Goal: Task Accomplishment & Management: Manage account settings

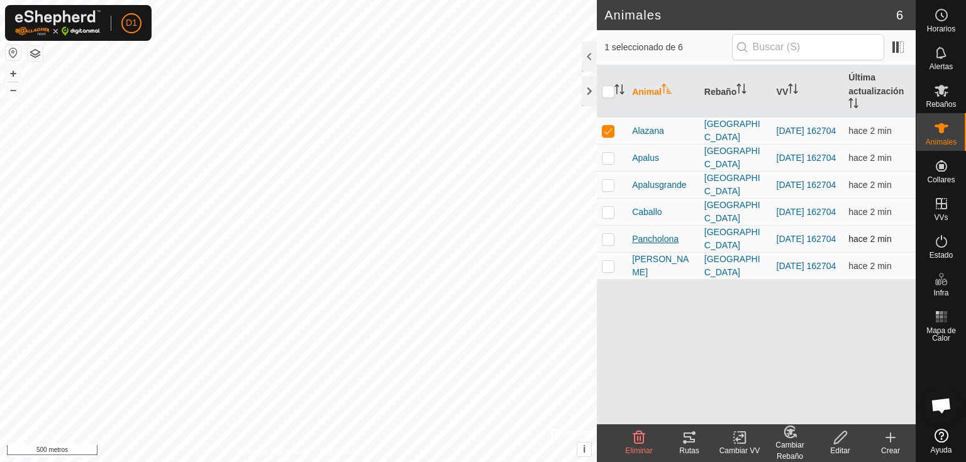
click at [648, 237] on font "Pancholona" at bounding box center [655, 239] width 47 height 10
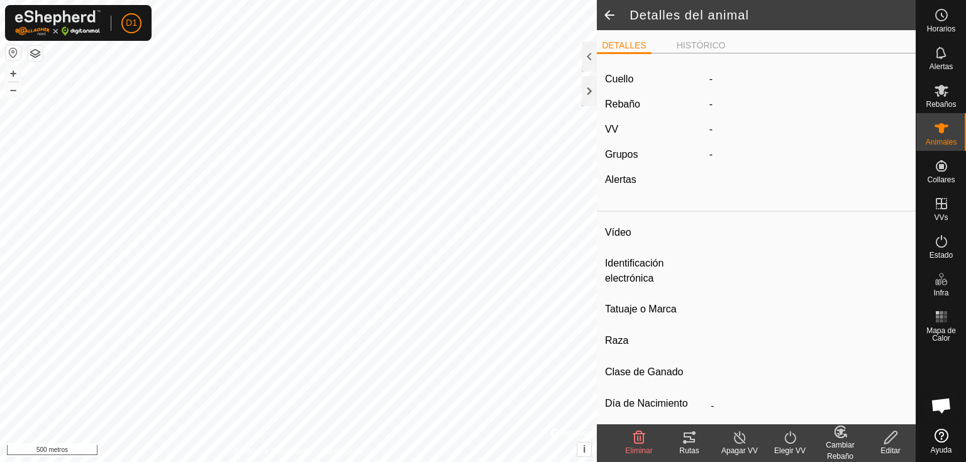
type input "Pancholona"
type input "-"
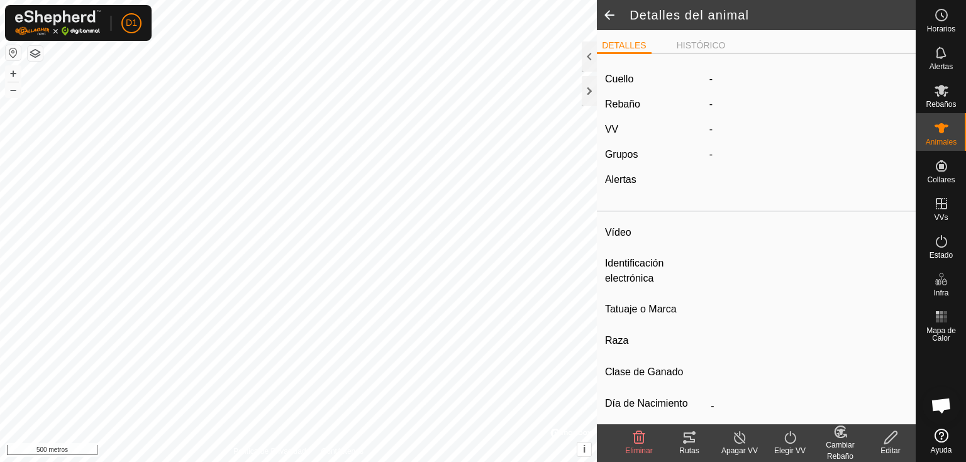
type input "0 kg"
type input "-"
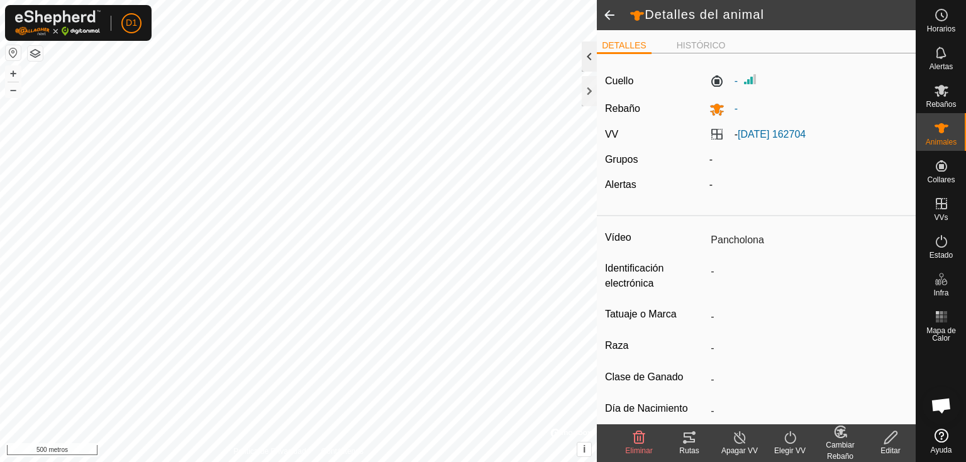
click at [589, 53] on div at bounding box center [589, 57] width 15 height 30
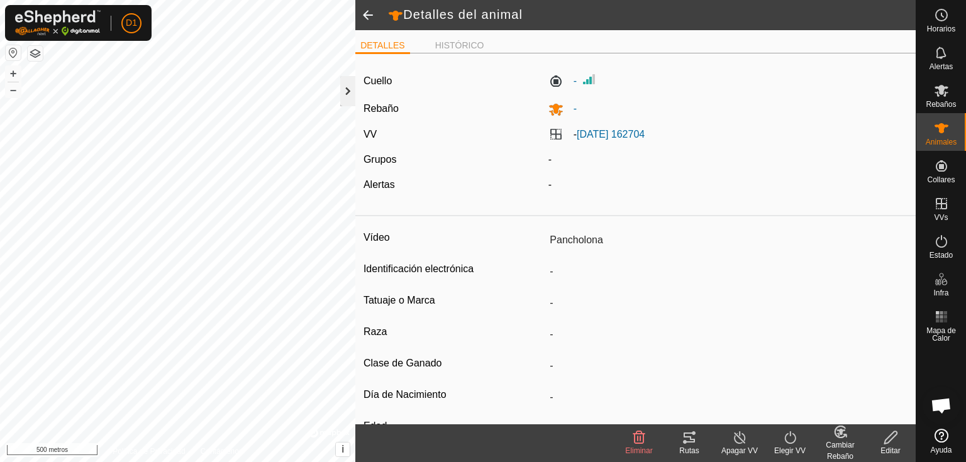
click at [347, 89] on div at bounding box center [347, 91] width 15 height 30
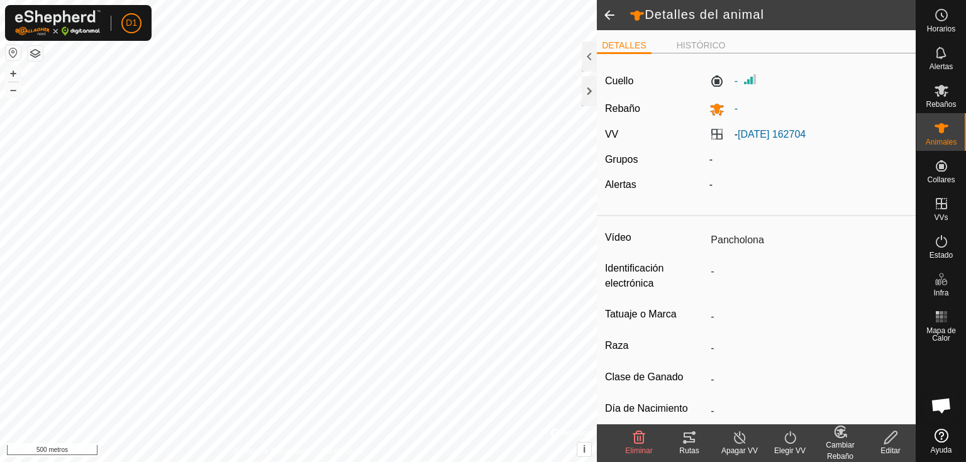
click at [685, 441] on icon at bounding box center [685, 442] width 4 height 4
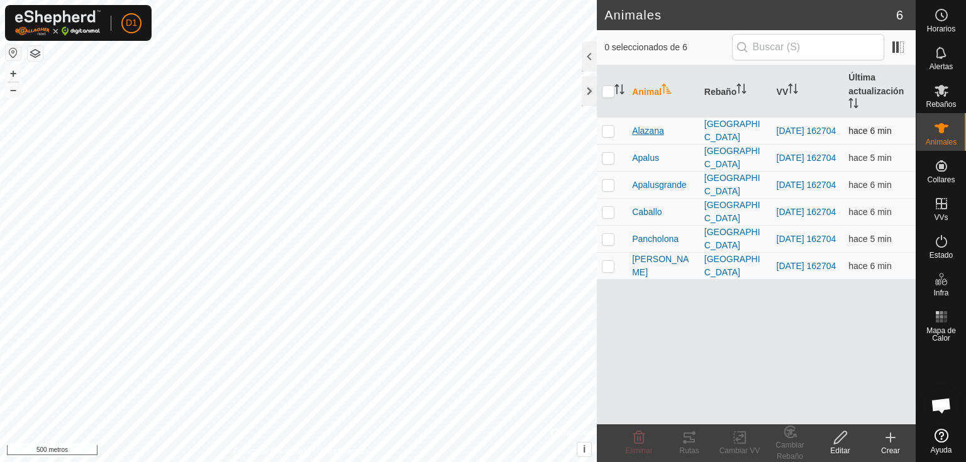
click at [644, 128] on font "Alazana" at bounding box center [648, 131] width 32 height 10
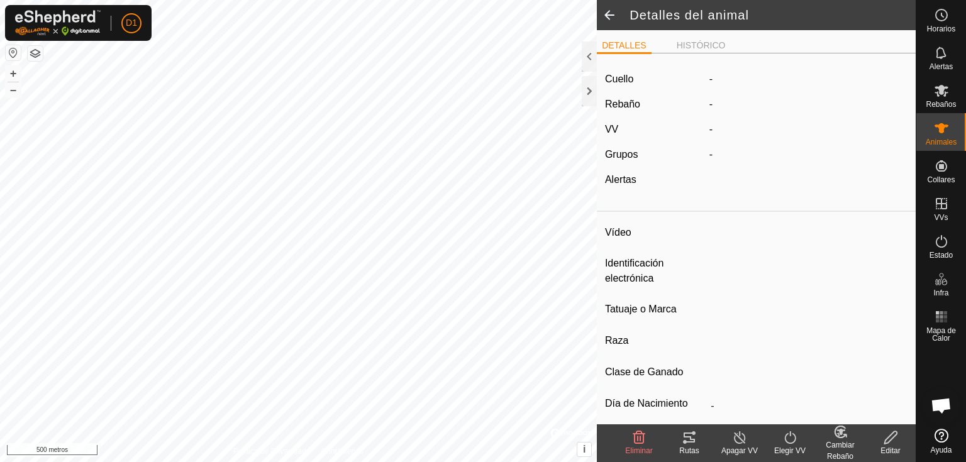
type input "Alazana"
type input "-"
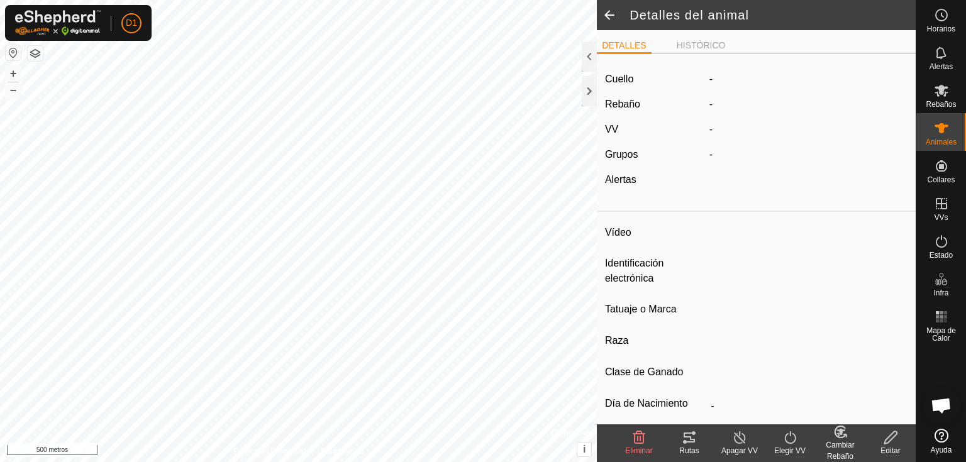
type input "0 kg"
type input "-"
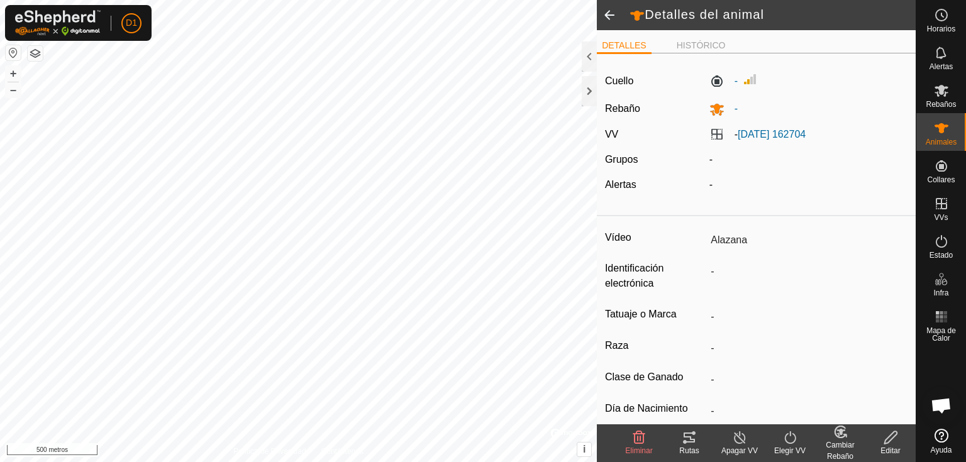
click at [687, 438] on icon at bounding box center [689, 437] width 15 height 15
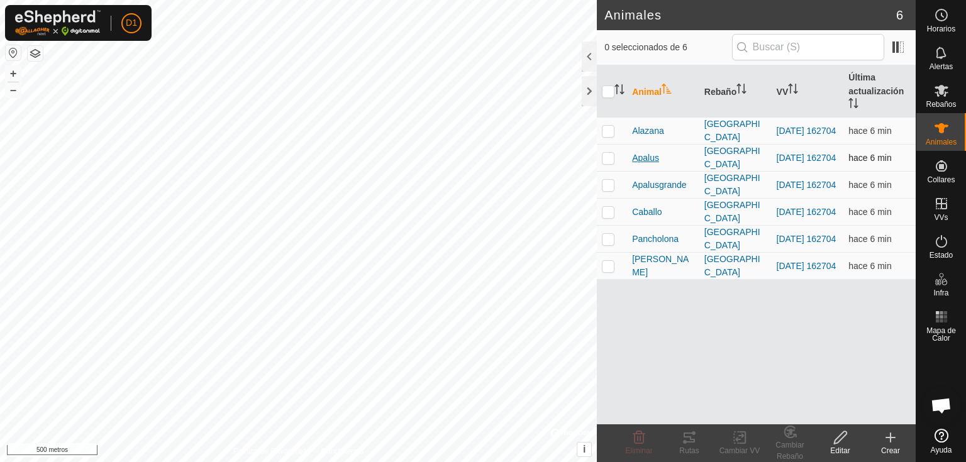
click at [644, 156] on font "Apalus" at bounding box center [645, 158] width 27 height 10
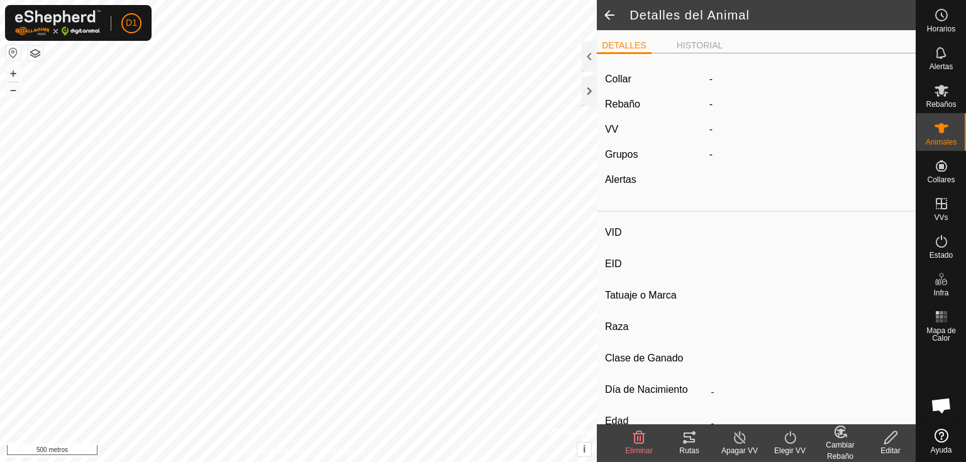
type input "Apalus"
type input "-"
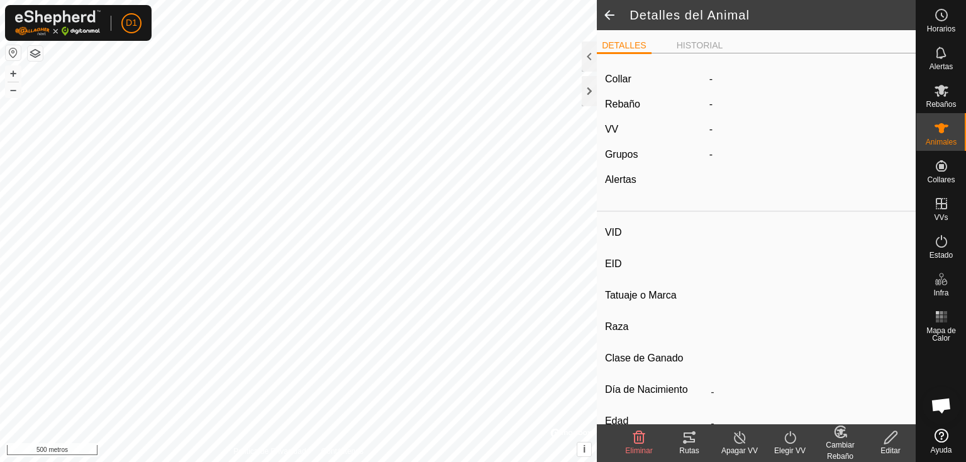
type input "0 kg"
type input "-"
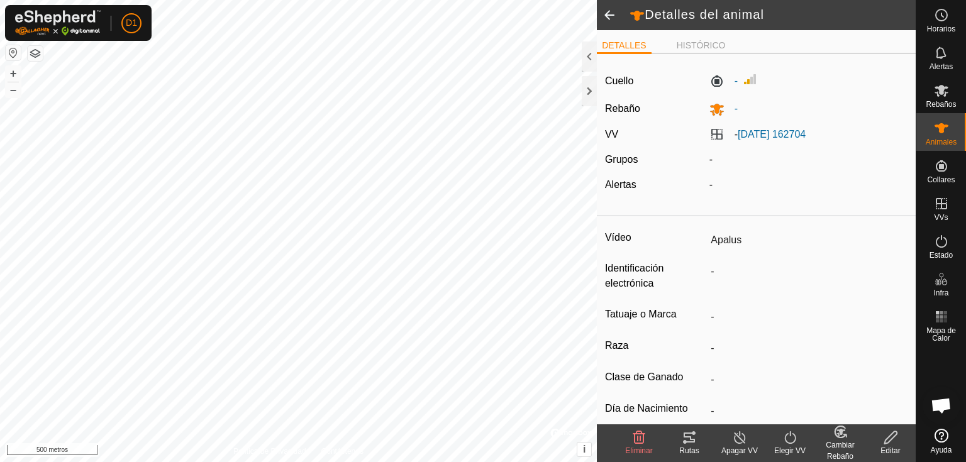
click at [688, 437] on icon at bounding box center [689, 438] width 11 height 10
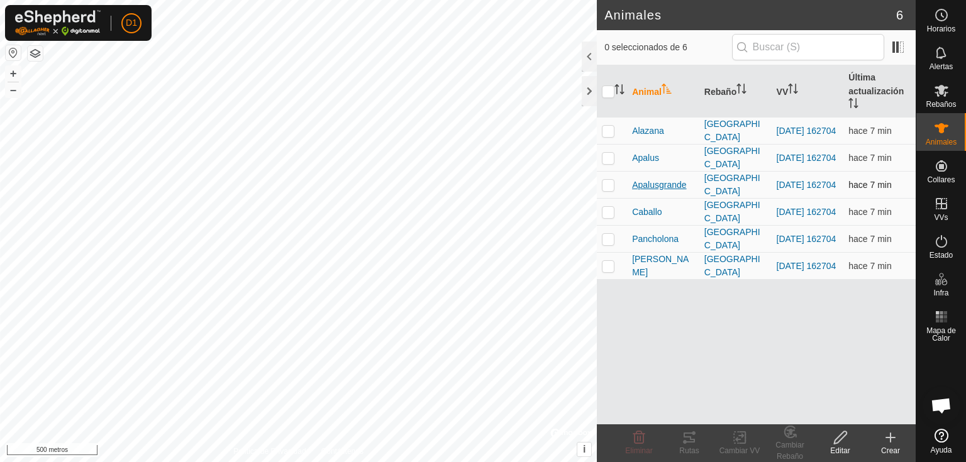
click at [645, 185] on font "Apalusgrande" at bounding box center [659, 185] width 54 height 10
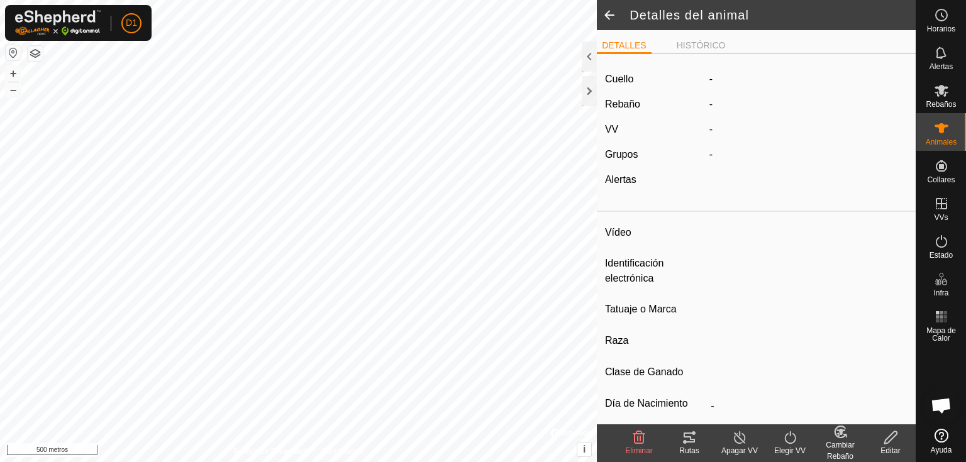
type input "Apalusgrande"
type input "-"
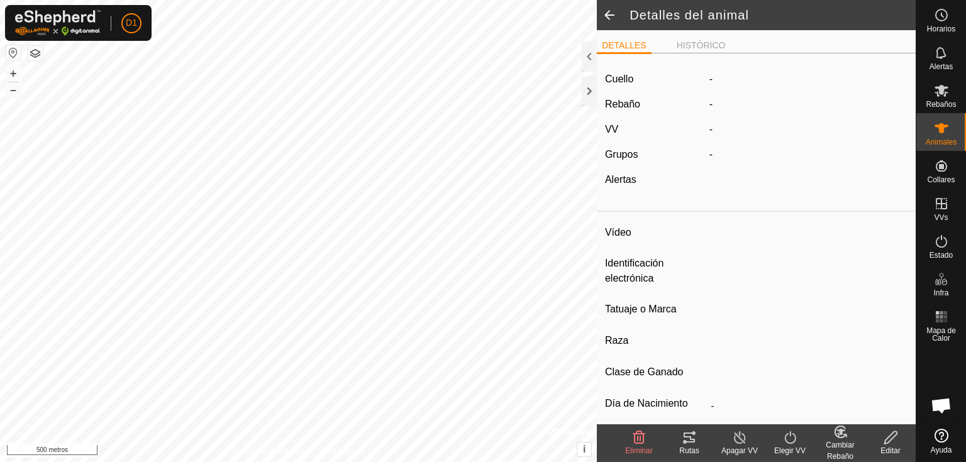
type input "0 kg"
type input "-"
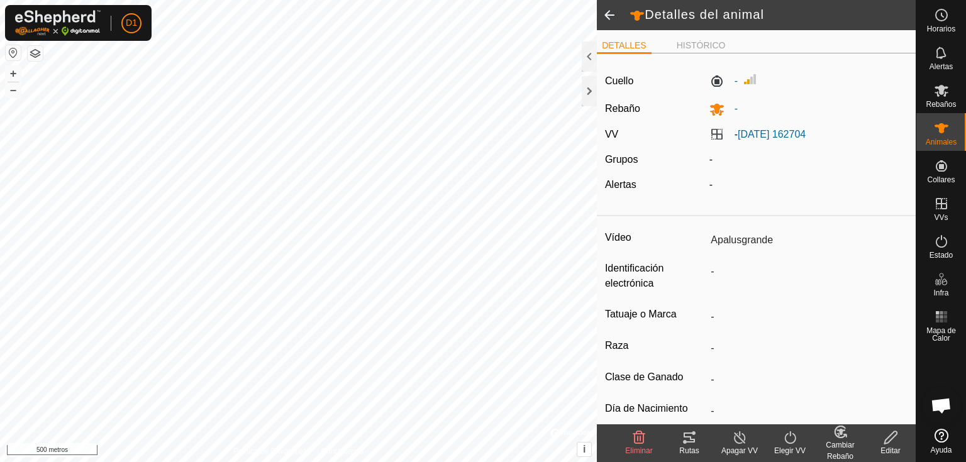
click at [685, 436] on icon at bounding box center [689, 437] width 15 height 15
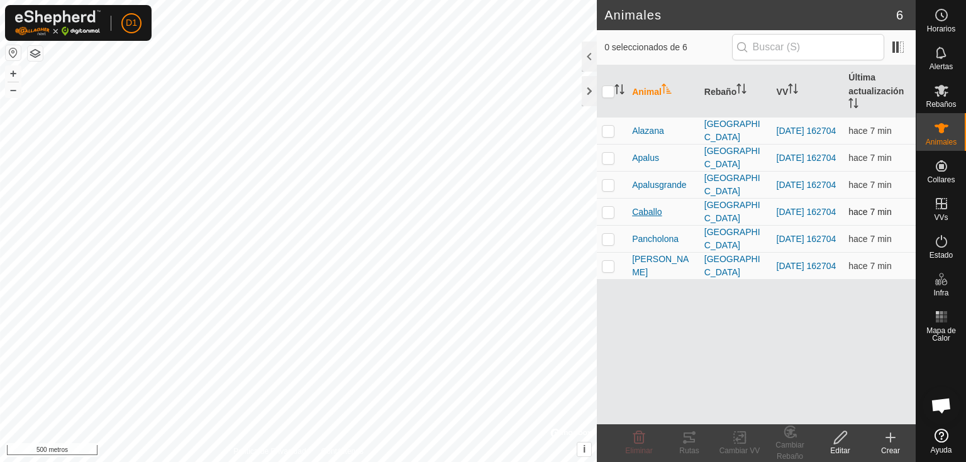
click at [638, 210] on font "Caballo" at bounding box center [647, 212] width 30 height 10
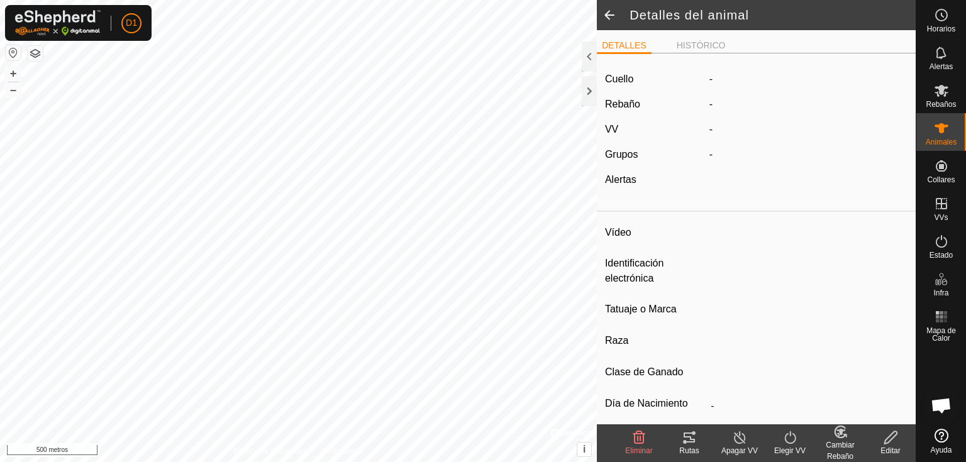
type input "Caballo"
type input "-"
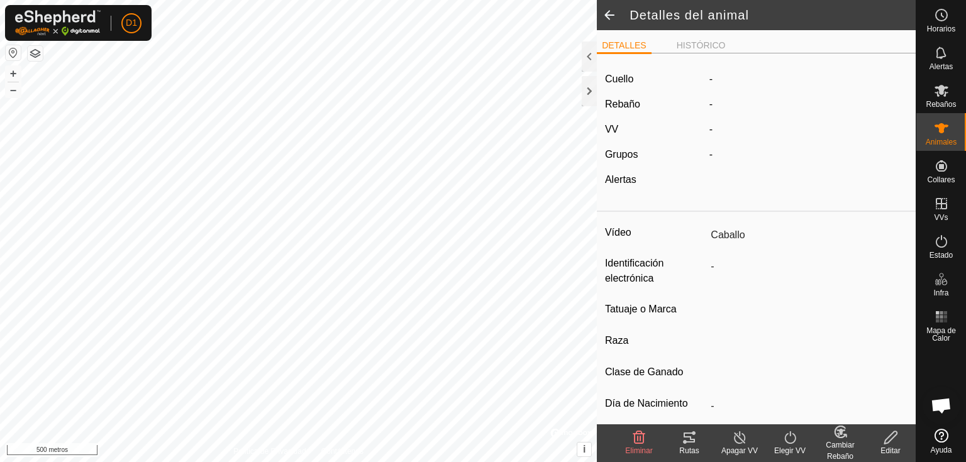
type input "0 kg"
type input "-"
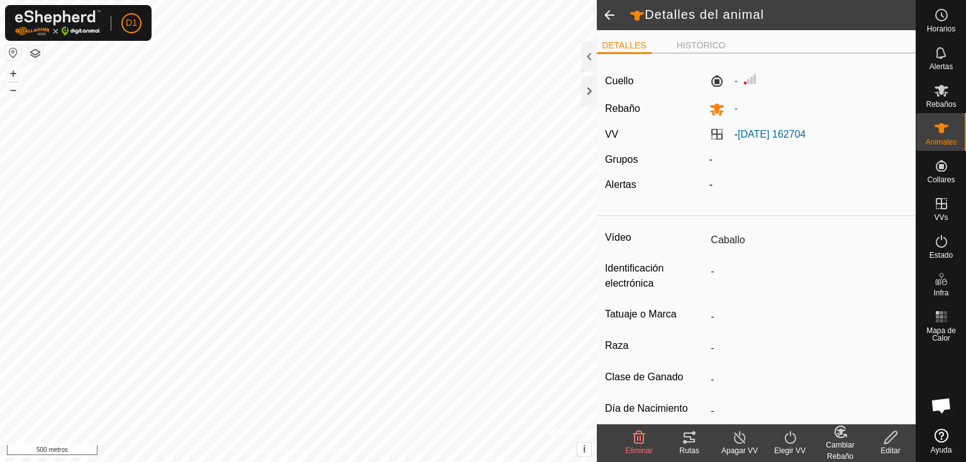
click at [689, 440] on icon at bounding box center [689, 437] width 15 height 15
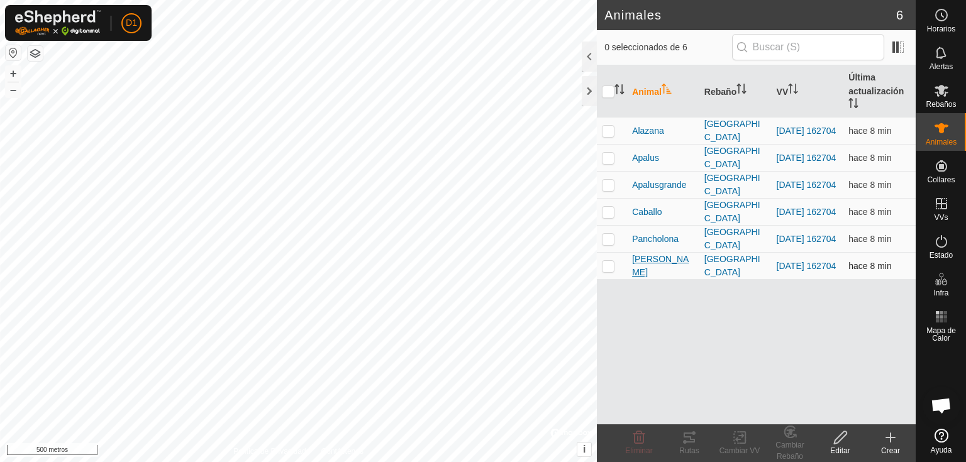
click at [642, 266] on font "[PERSON_NAME]" at bounding box center [660, 265] width 57 height 23
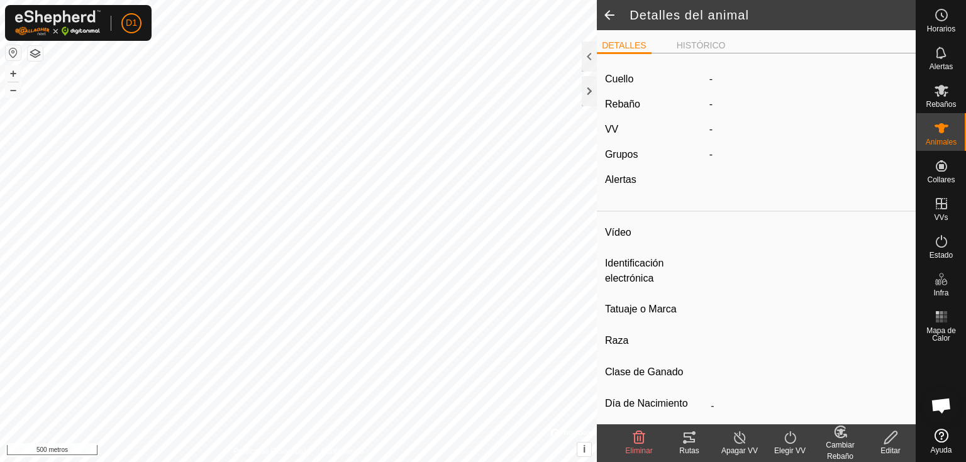
type input "[PERSON_NAME]"
type input "-"
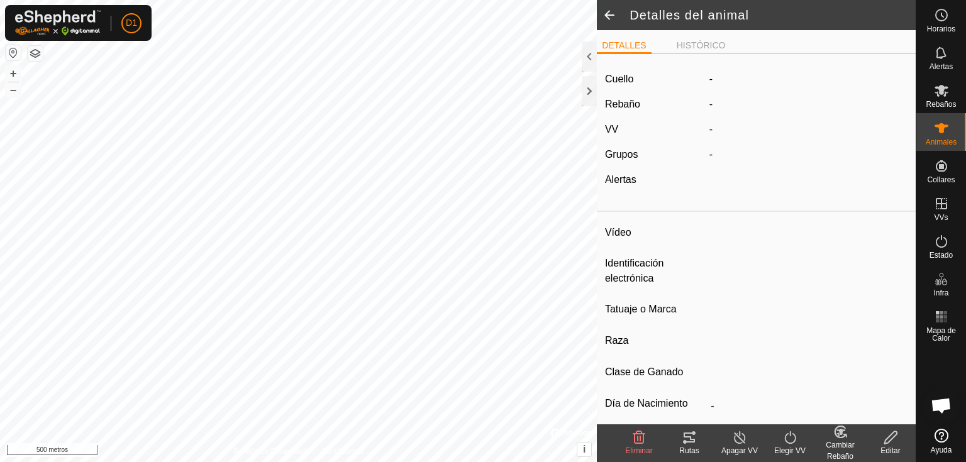
type input "0 kg"
type input "-"
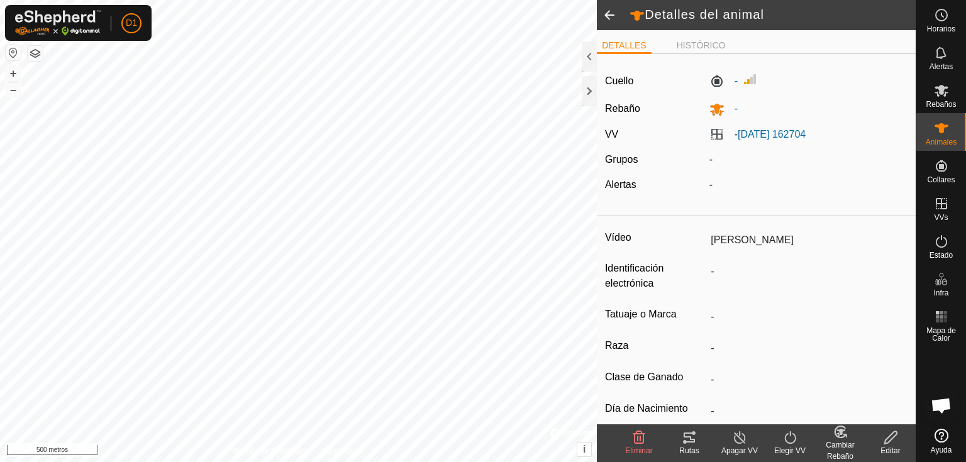
click at [689, 439] on icon at bounding box center [689, 437] width 15 height 15
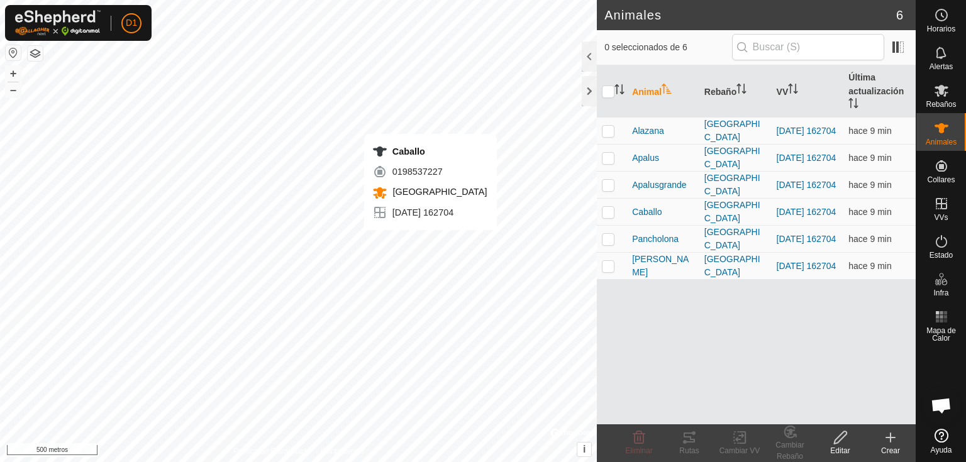
checkbox input "true"
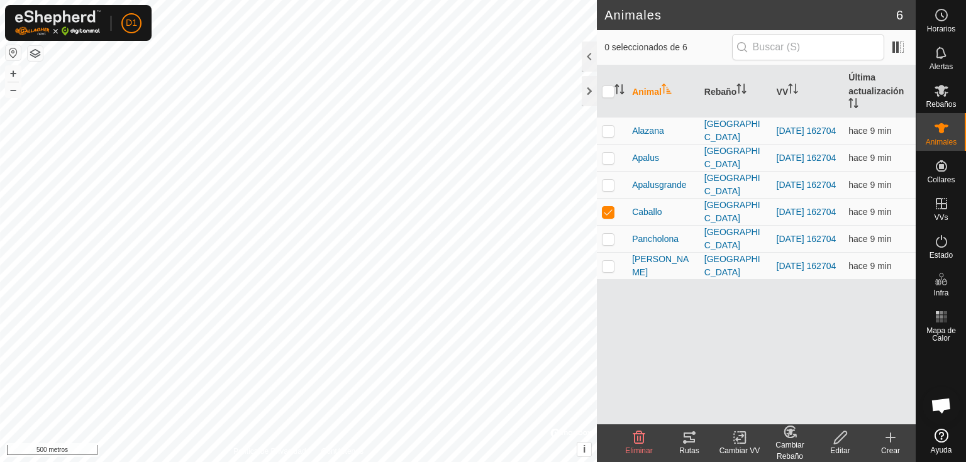
click at [690, 439] on icon at bounding box center [689, 438] width 11 height 10
click at [607, 238] on p-checkbox at bounding box center [608, 239] width 13 height 10
checkbox input "true"
click at [650, 238] on font "Pancholona" at bounding box center [655, 239] width 47 height 10
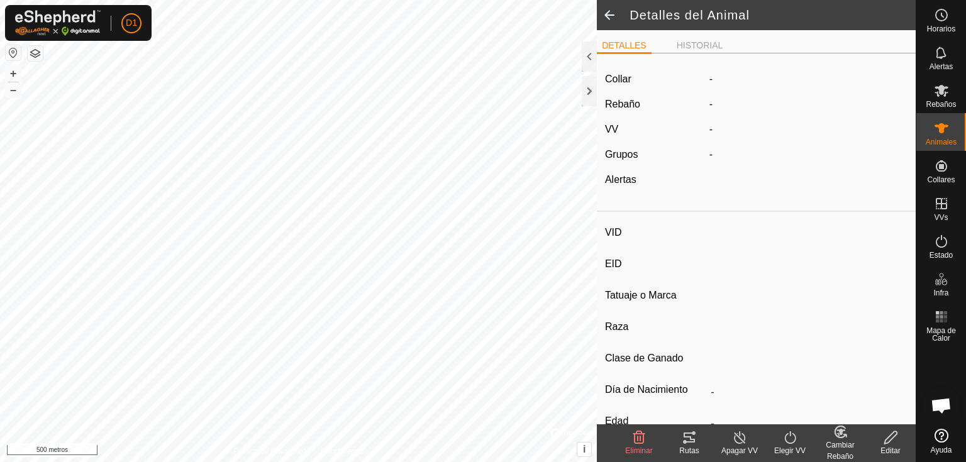
type input "Pancholona"
type input "-"
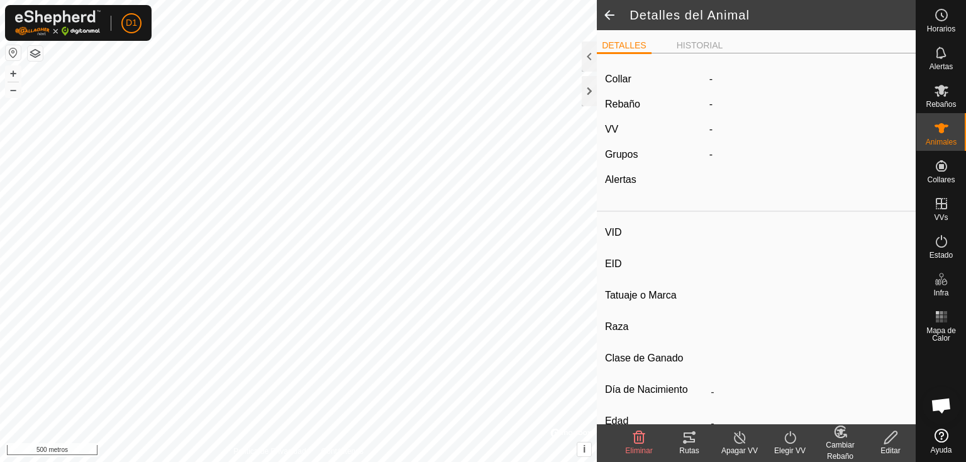
type input "0 kg"
type input "-"
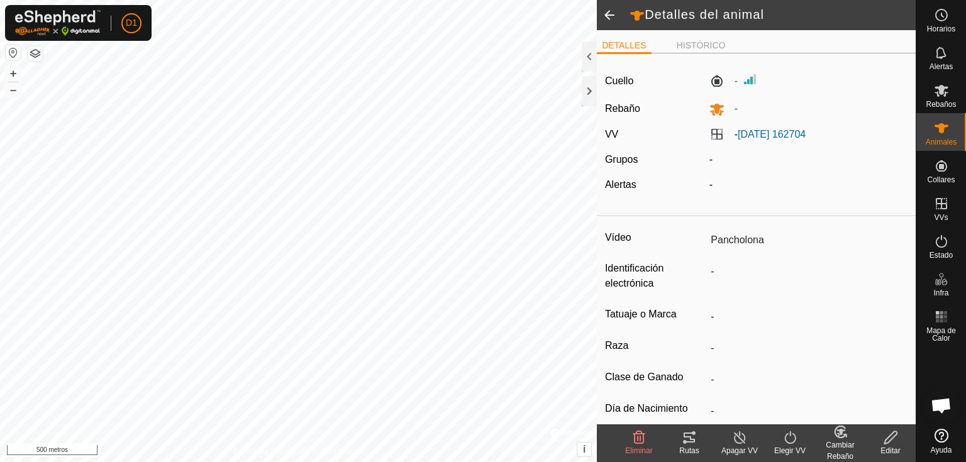
click at [688, 441] on icon at bounding box center [689, 437] width 15 height 15
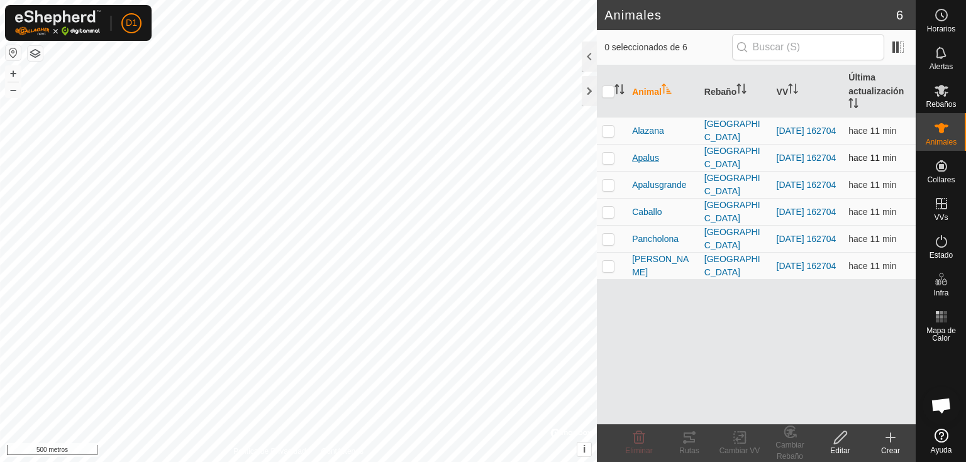
click at [642, 156] on font "Apalus" at bounding box center [645, 158] width 27 height 10
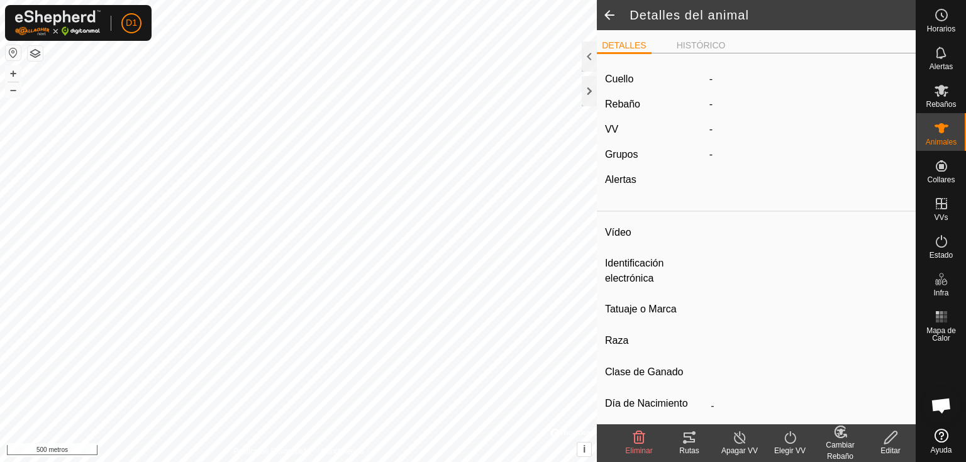
type input "Apalus"
type input "-"
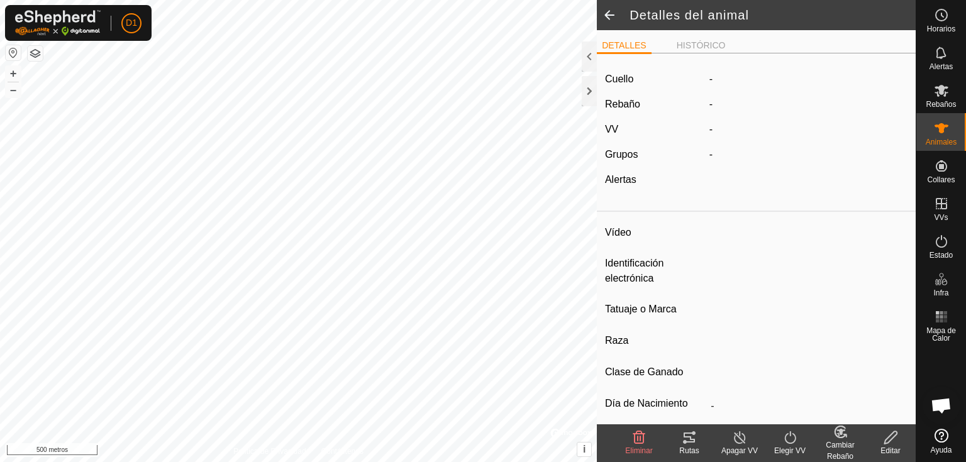
type input "0 kg"
type input "-"
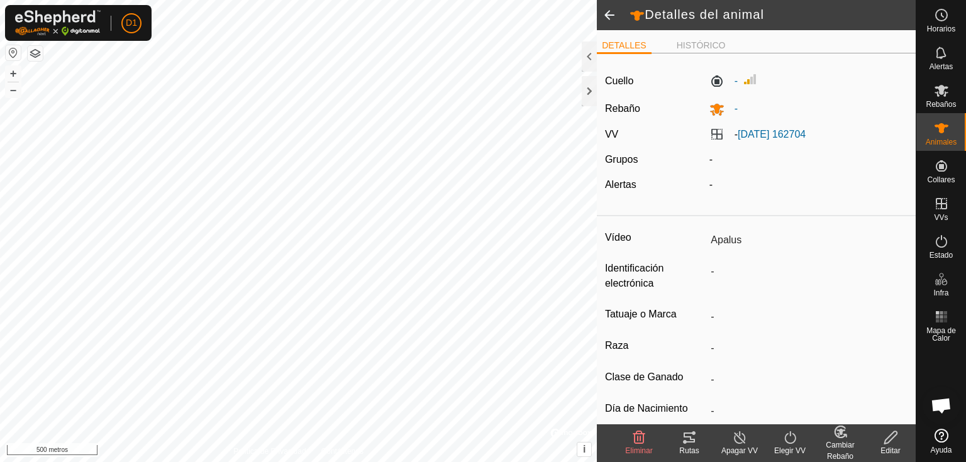
click at [691, 438] on icon at bounding box center [689, 438] width 11 height 10
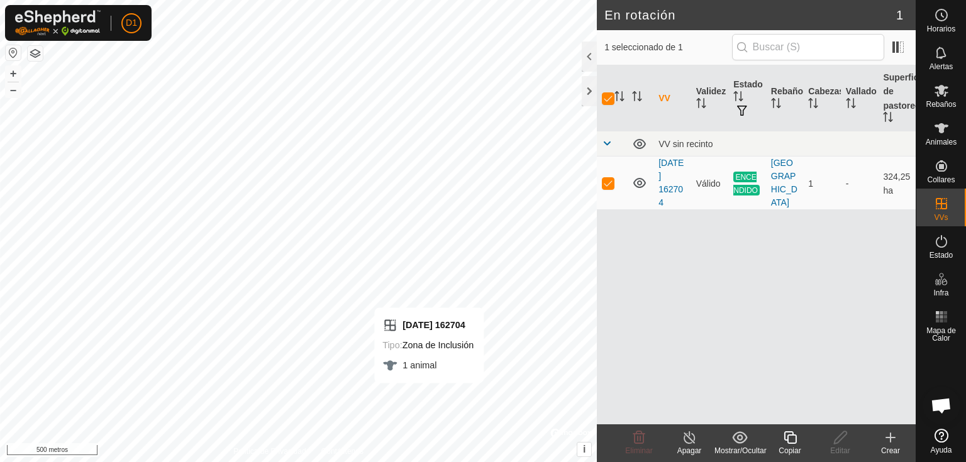
checkbox input "false"
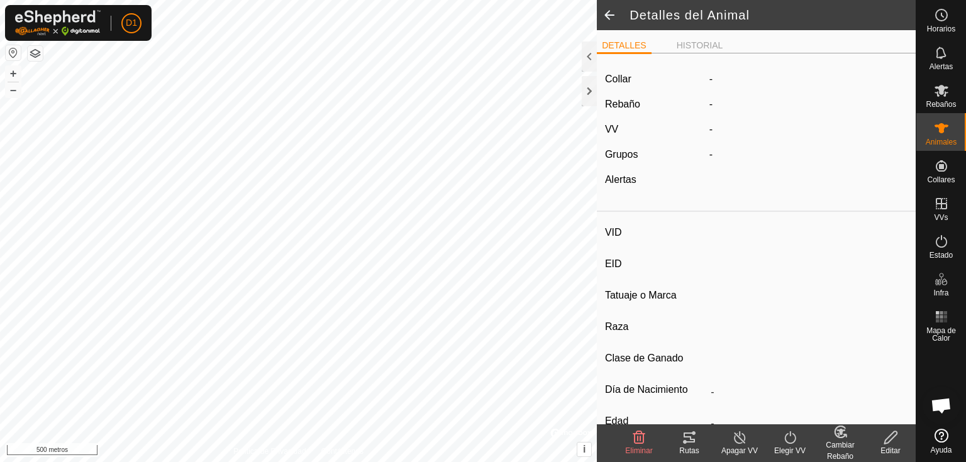
type input "Apalus"
type input "-"
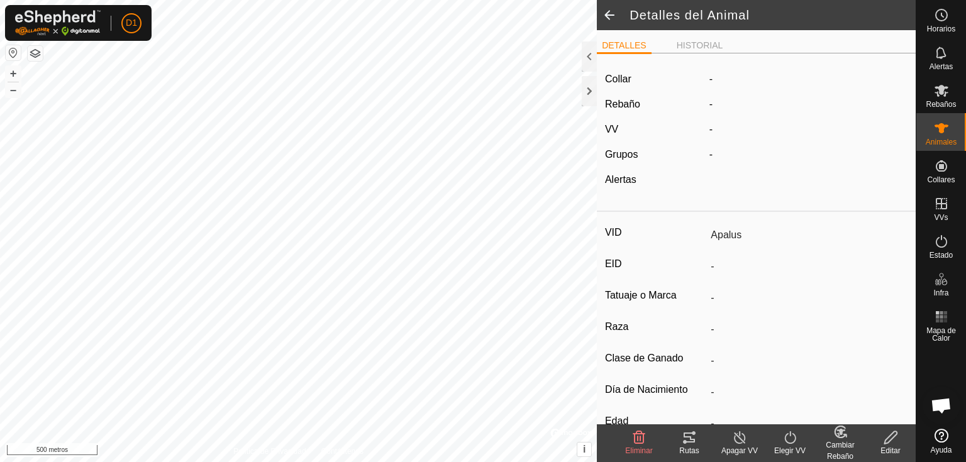
type input "0 kg"
type input "-"
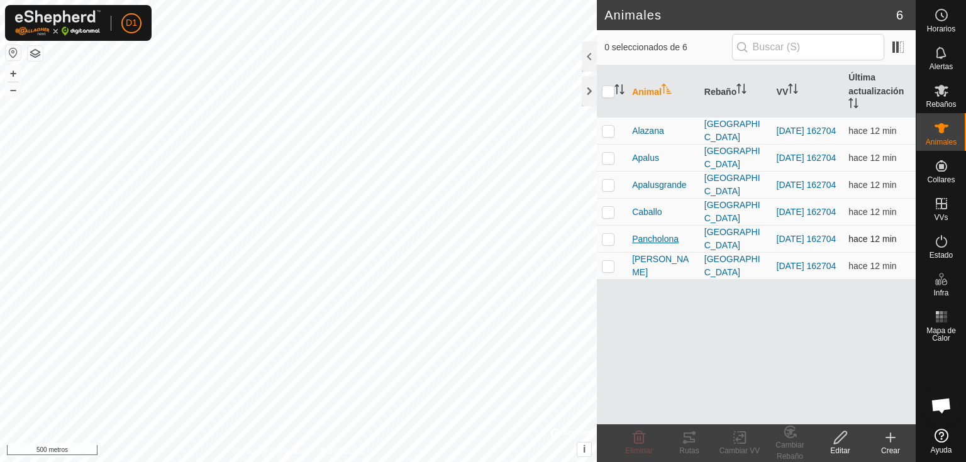
click at [646, 237] on font "Pancholona" at bounding box center [655, 239] width 47 height 10
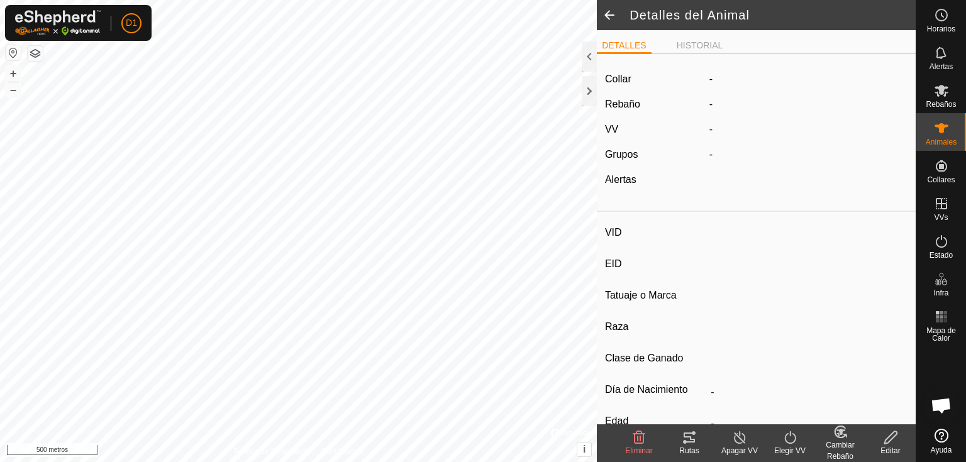
type input "Pancholona"
type input "-"
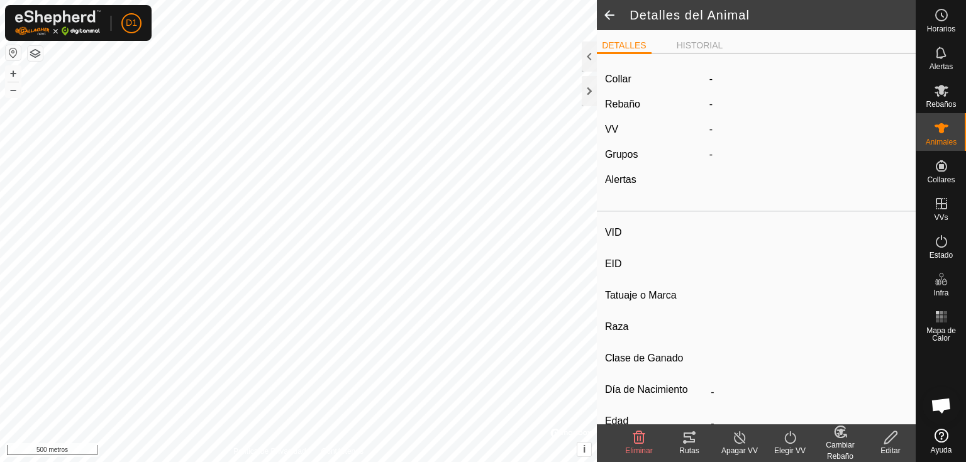
type input "0 kg"
type input "-"
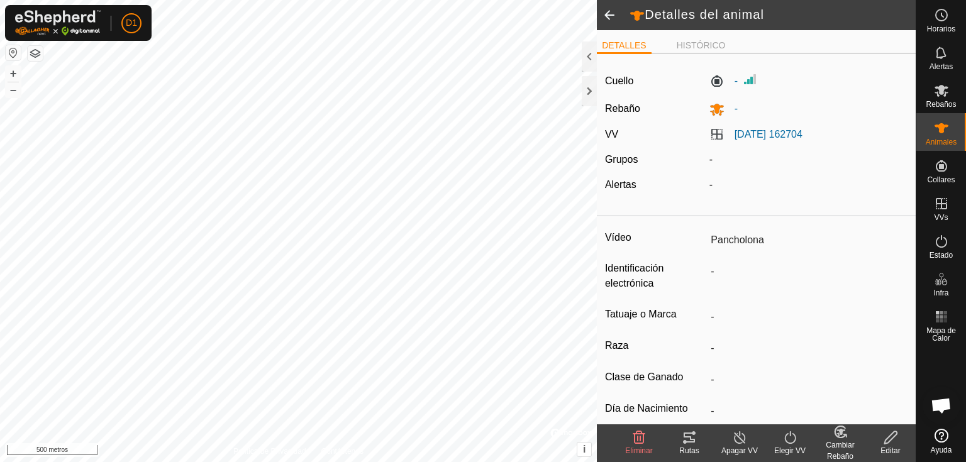
click at [688, 439] on icon at bounding box center [689, 437] width 15 height 15
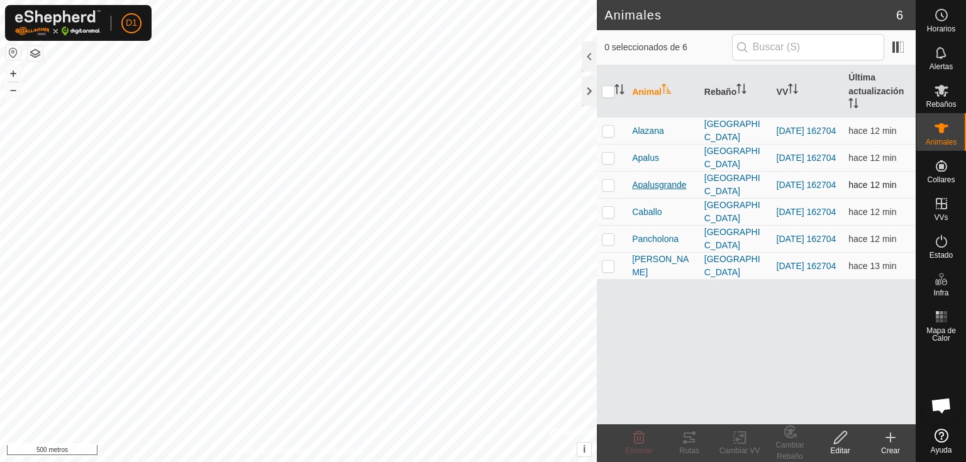
click at [647, 184] on font "Apalusgrande" at bounding box center [659, 185] width 54 height 10
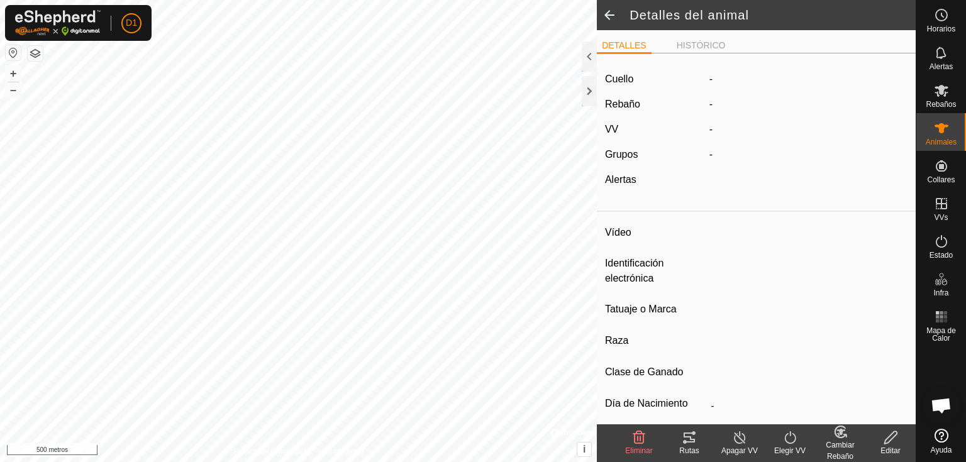
type input "Apalusgrande"
type input "-"
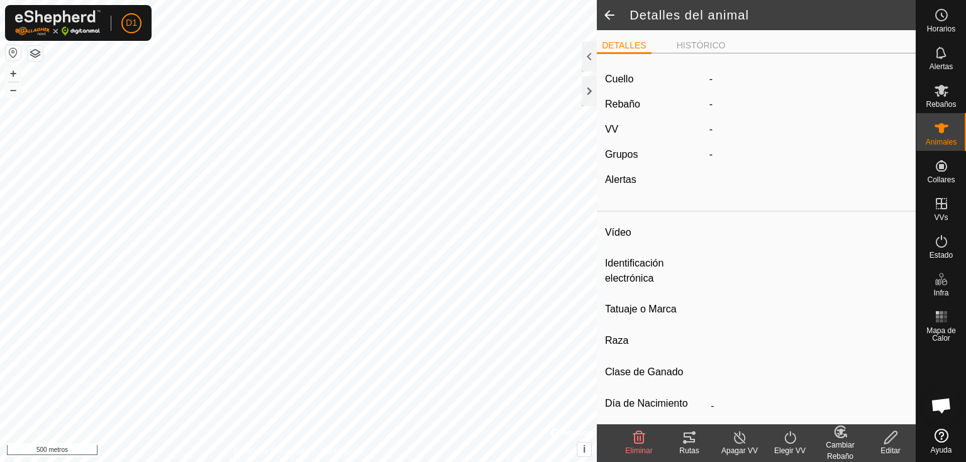
type input "0 kg"
type input "-"
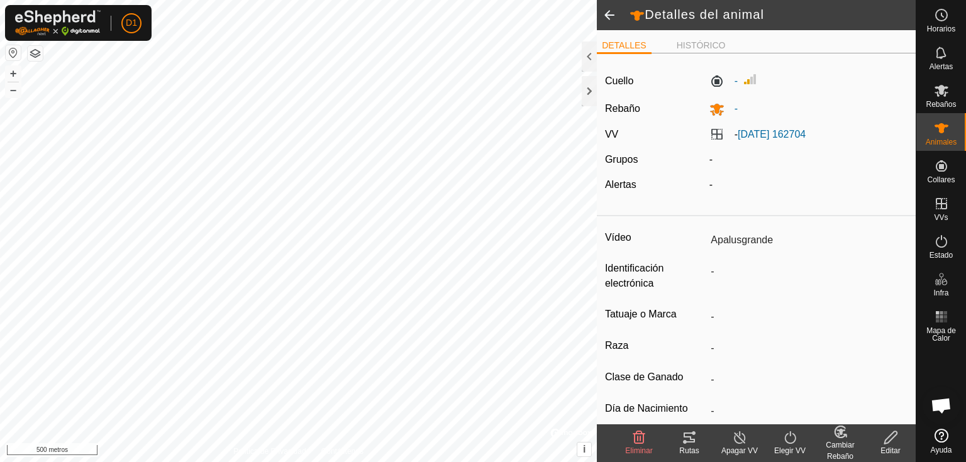
click at [689, 436] on icon at bounding box center [689, 437] width 15 height 15
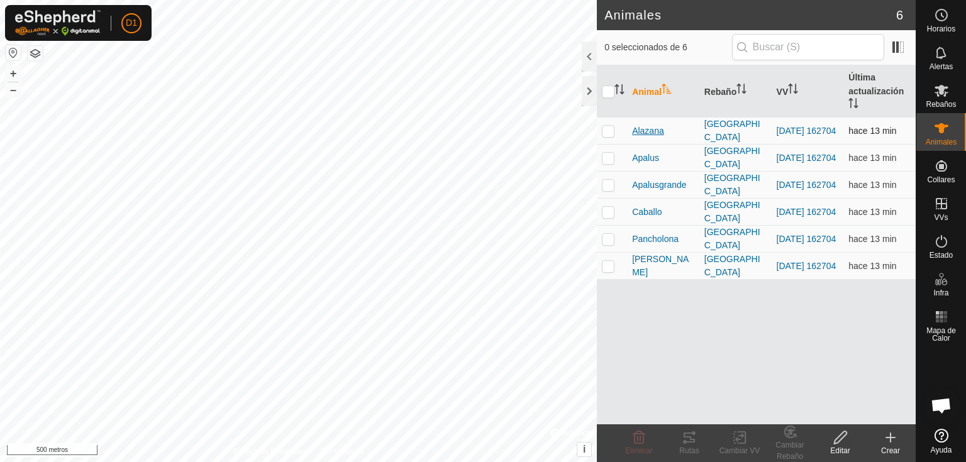
click at [658, 127] on font "Alazana" at bounding box center [648, 131] width 32 height 10
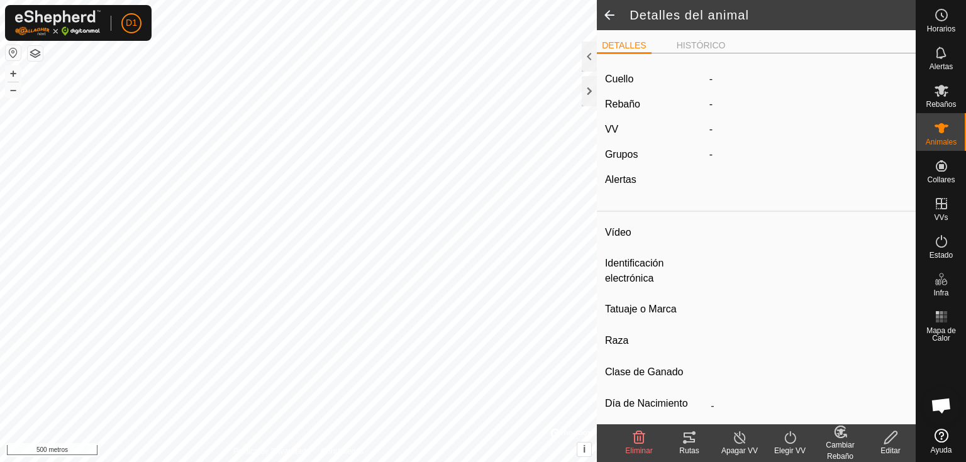
type input "Alazana"
type input "-"
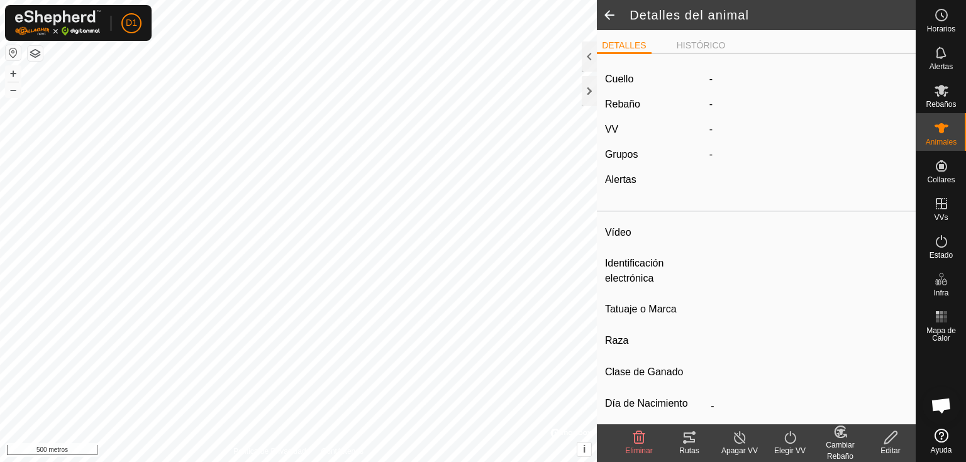
type input "0 kg"
type input "-"
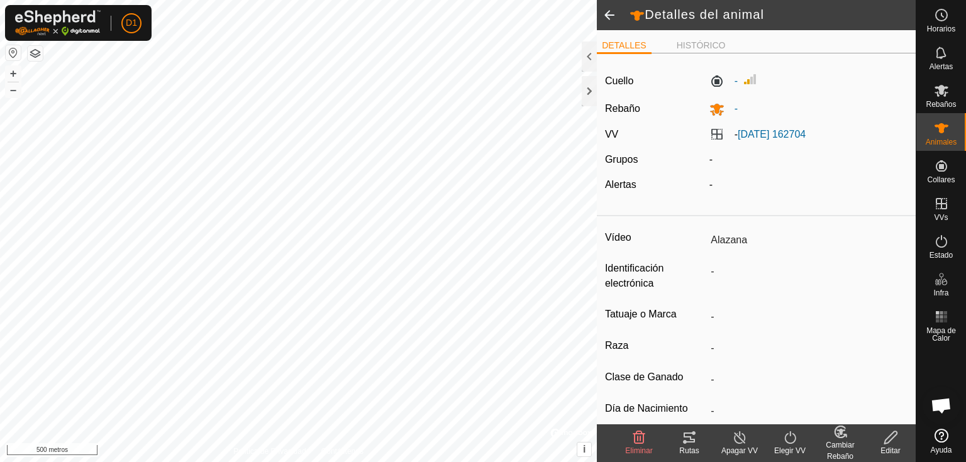
click at [688, 437] on icon at bounding box center [689, 438] width 11 height 10
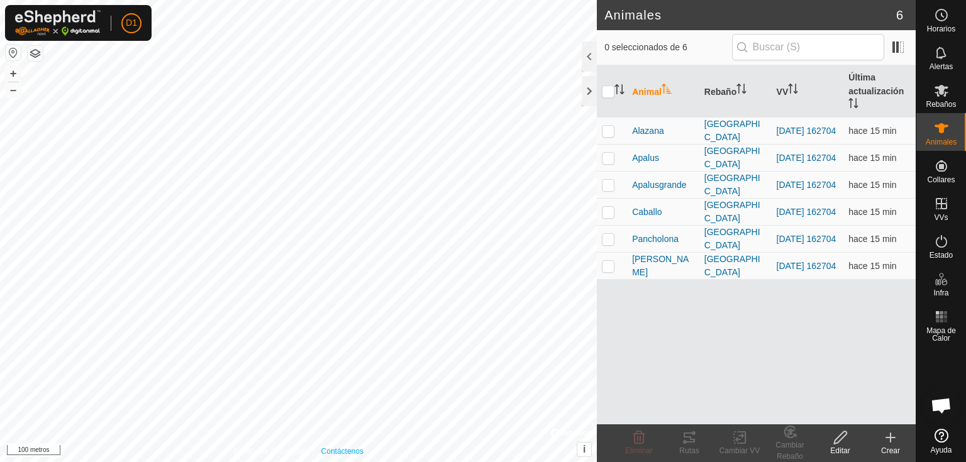
click at [328, 447] on div "Política de Privacidad Contáctenos Apalus 2071340234 [GEOGRAPHIC_DATA] [DATE] 1…" at bounding box center [298, 231] width 597 height 462
click at [642, 128] on font "Alazana" at bounding box center [648, 131] width 32 height 10
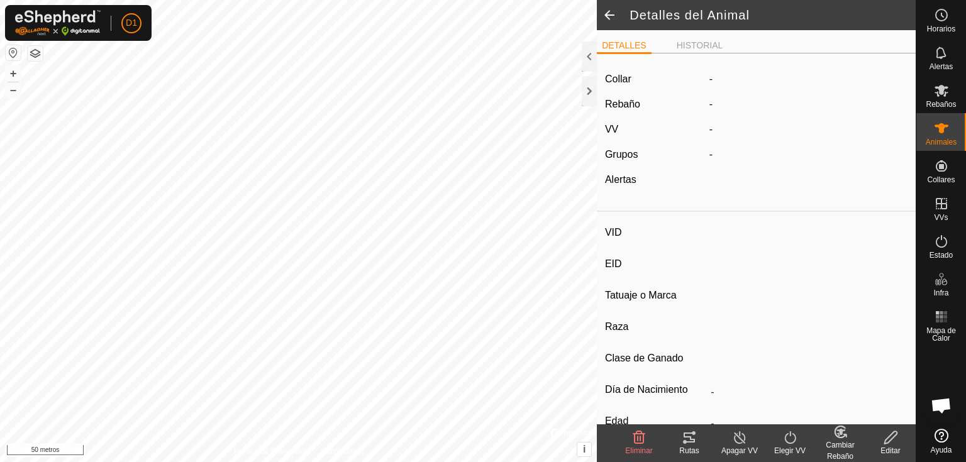
type input "Alazana"
type input "-"
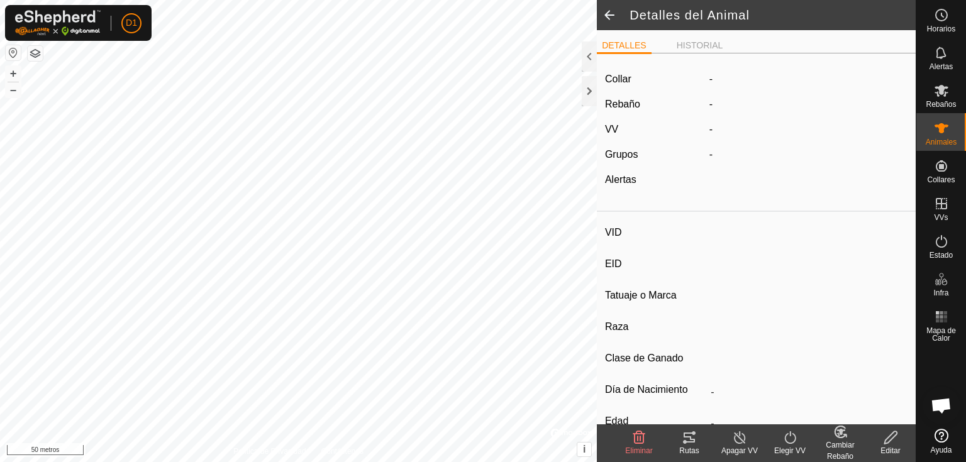
type input "0 kg"
type input "-"
